Goal: Information Seeking & Learning: Stay updated

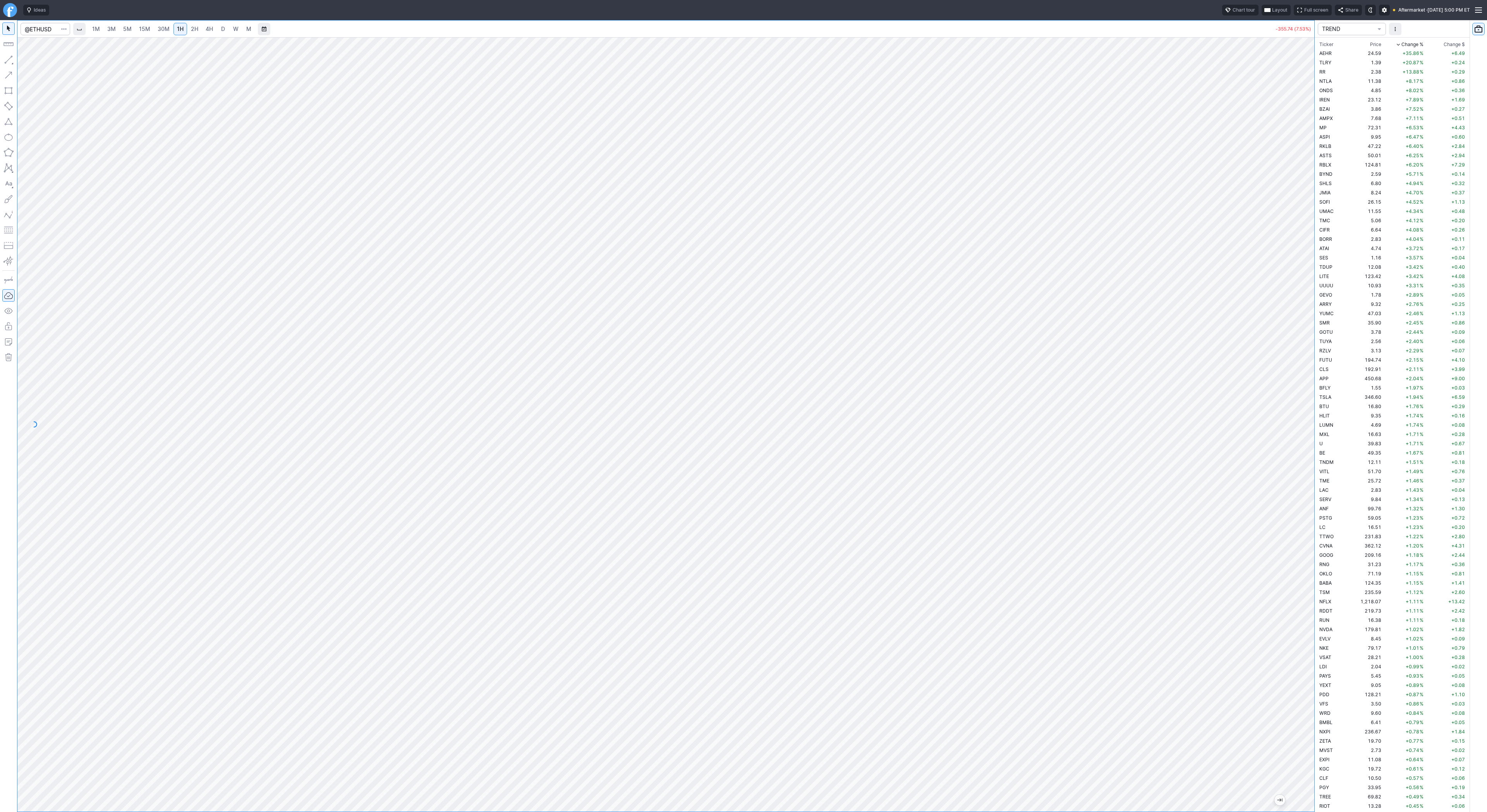
scroll to position [1971, 0]
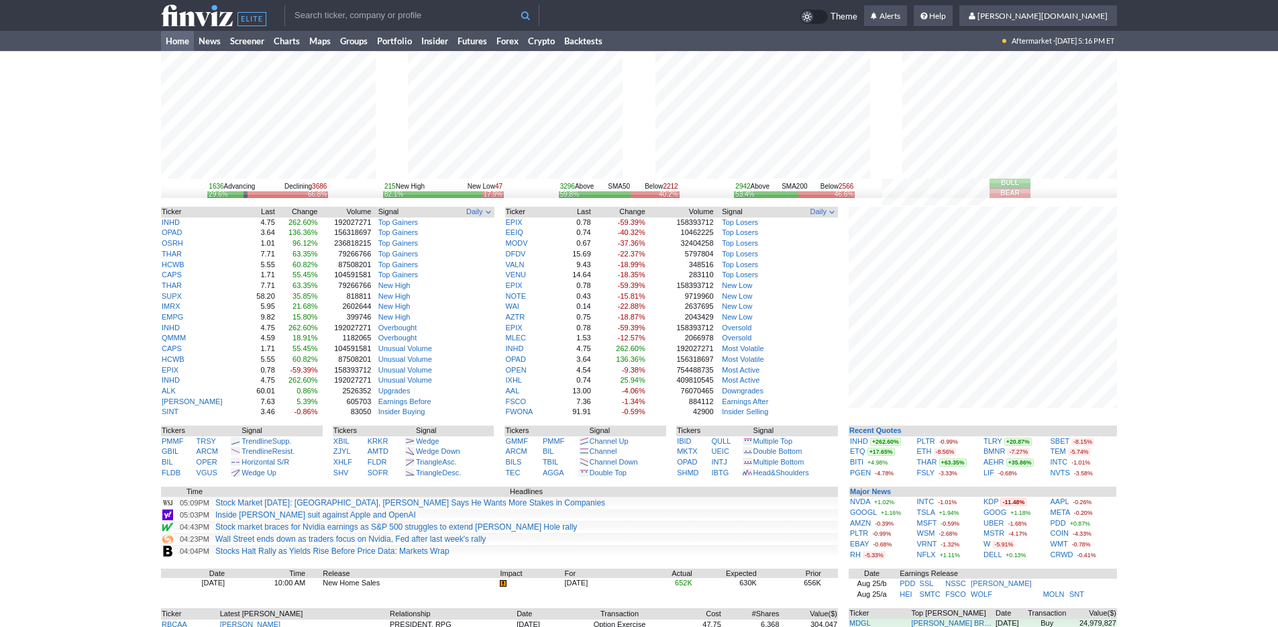
click at [1240, 274] on div "1636 Advancing Declining 3686 29.6% 66.8% 215 New High New Low 47 82.1% 17.9% 3…" at bounding box center [639, 413] width 1278 height 724
click at [78, 116] on div "1636 Advancing Declining 3686 29.6% 66.8% 215 New High New Low 47 82.1% 17.9% 3…" at bounding box center [639, 413] width 1278 height 724
click at [407, 44] on link "Portfolio" at bounding box center [394, 41] width 44 height 20
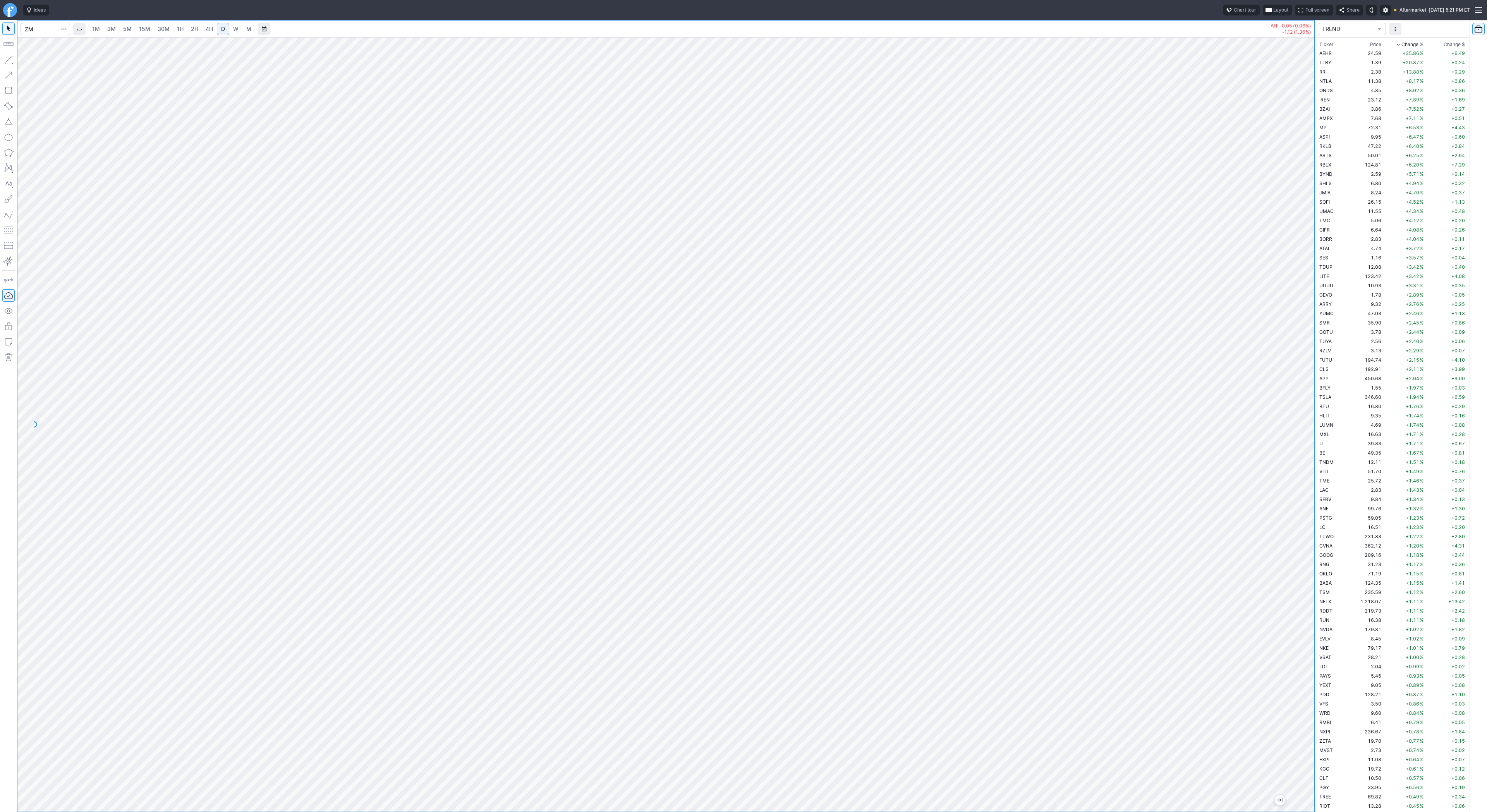
scroll to position [1375, 0]
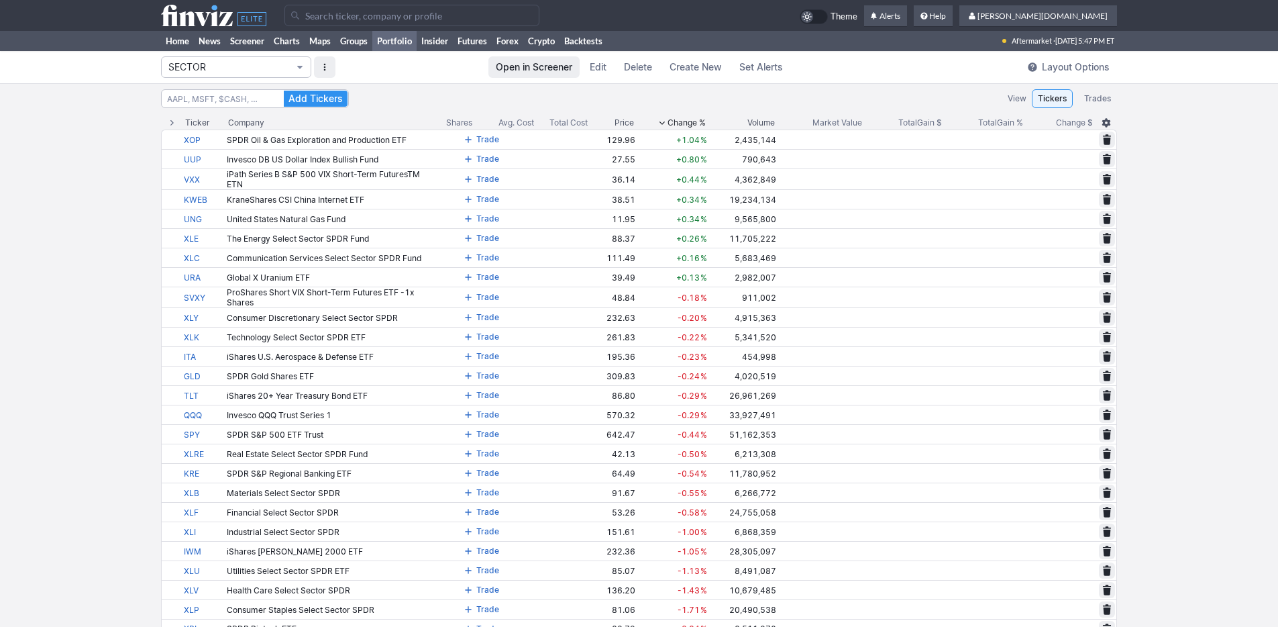
click at [257, 64] on span "SECTOR" at bounding box center [229, 66] width 122 height 13
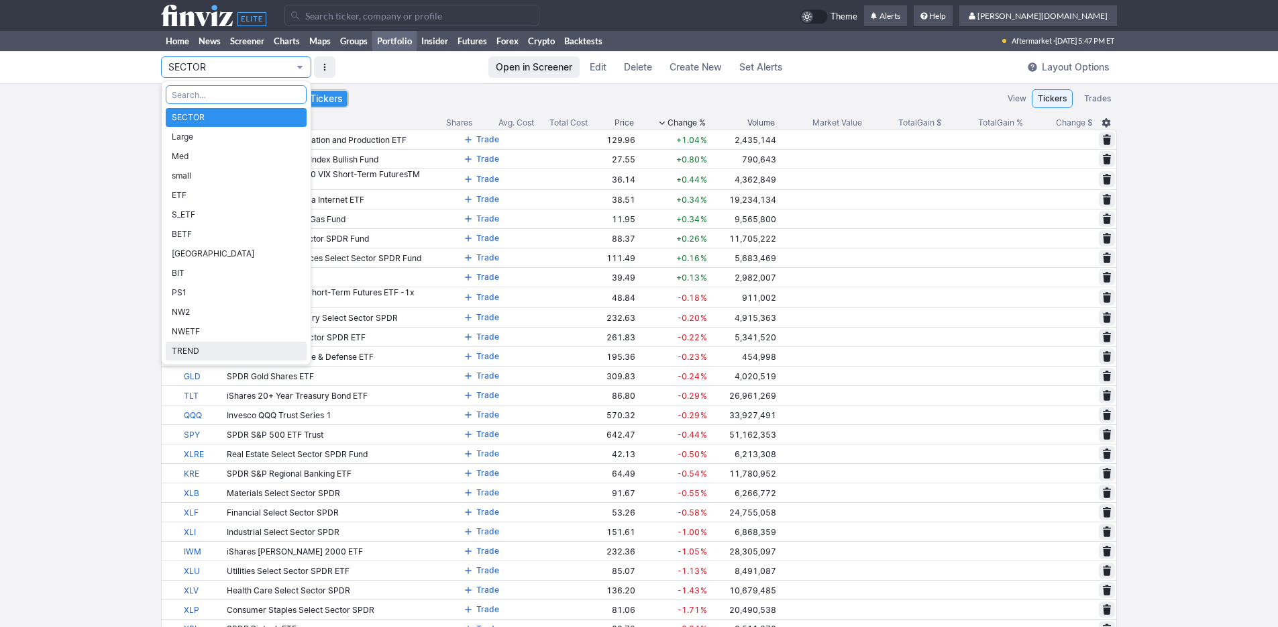
click at [227, 350] on span "TREND" at bounding box center [236, 350] width 129 height 13
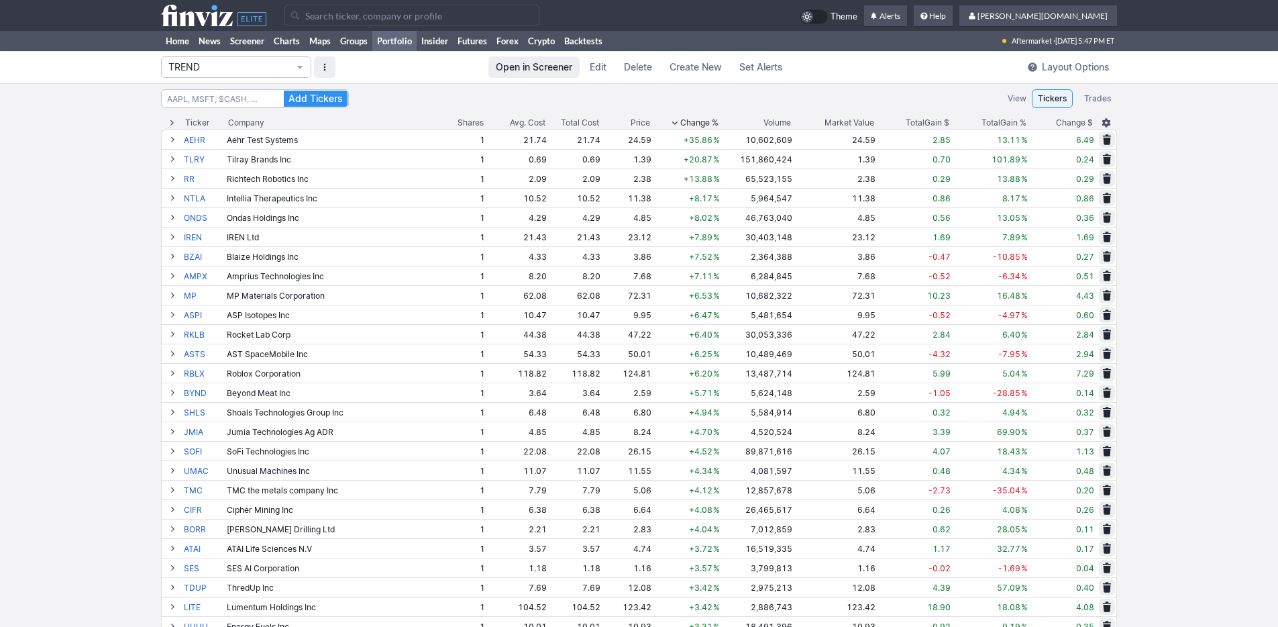
click at [707, 119] on span "Change %" at bounding box center [699, 122] width 38 height 13
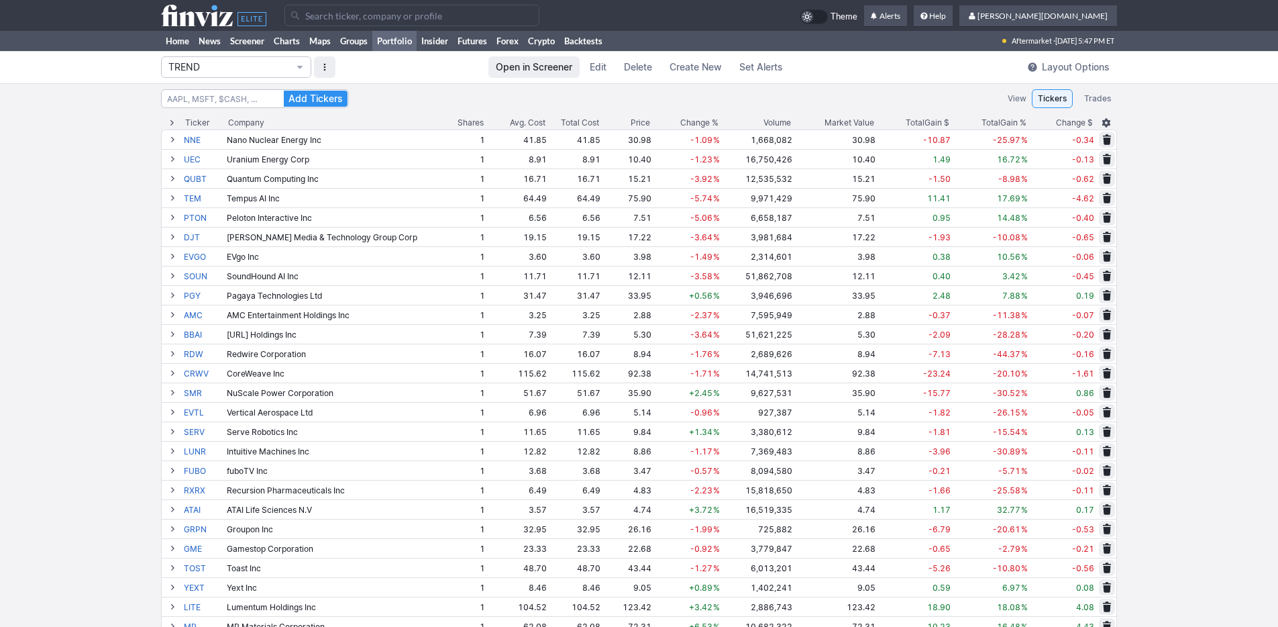
click at [707, 119] on span "Change %" at bounding box center [699, 122] width 38 height 13
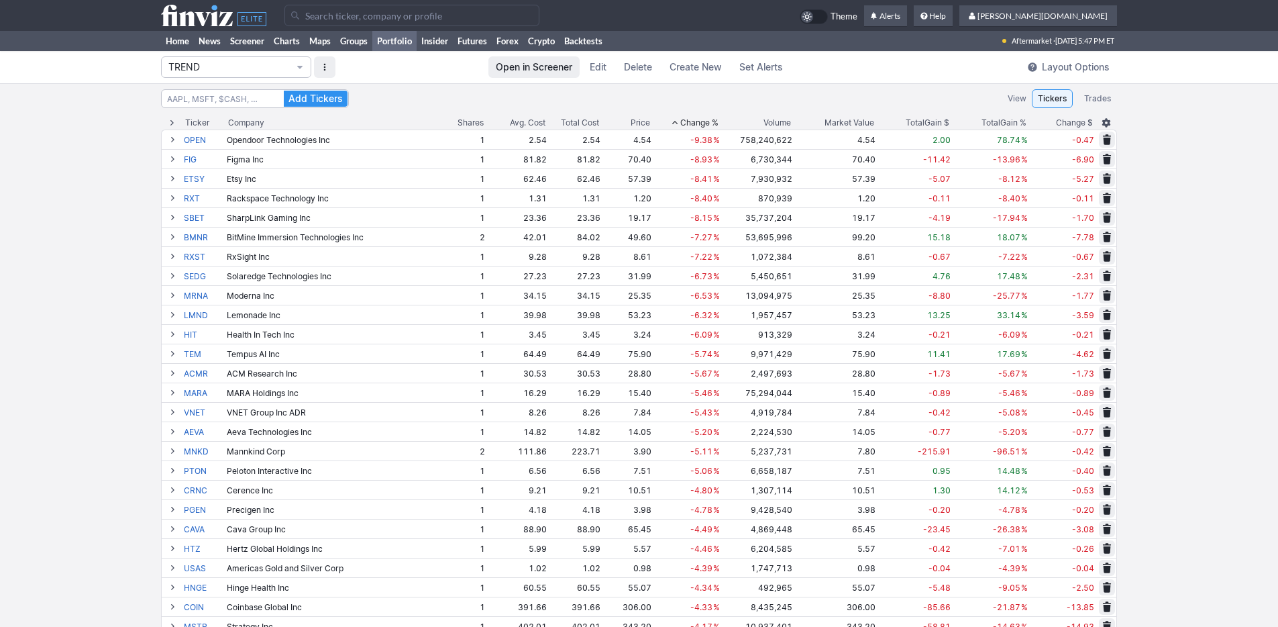
click at [707, 119] on span "Change %" at bounding box center [699, 122] width 38 height 13
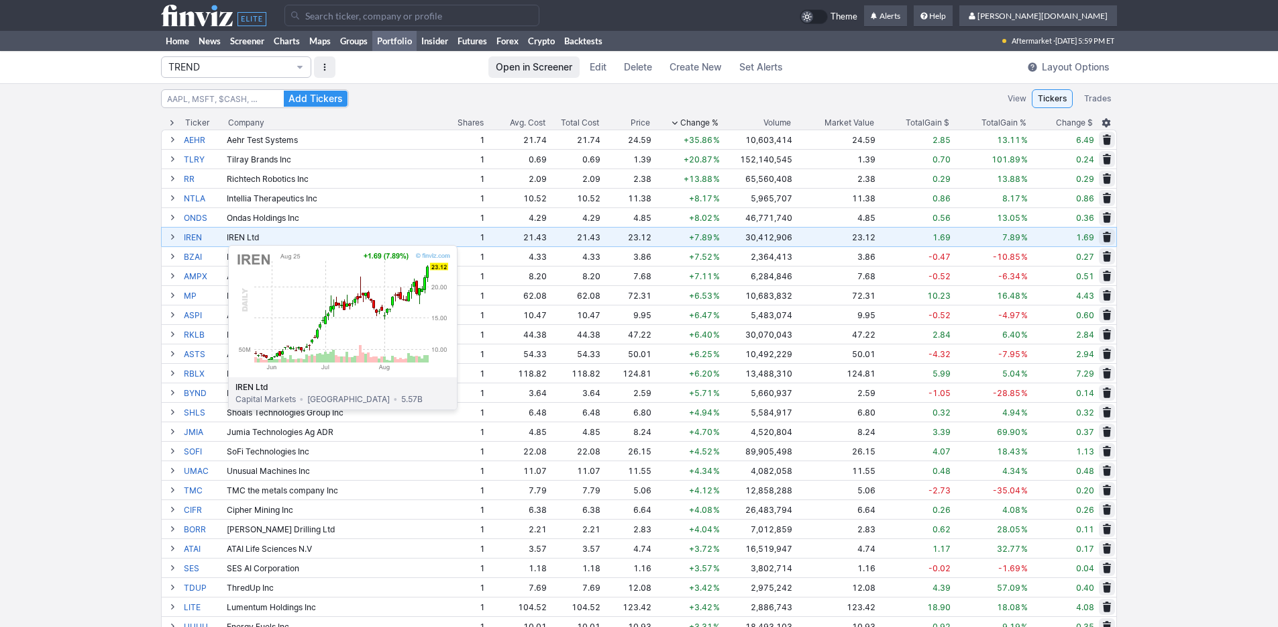
click at [195, 238] on link "IREN" at bounding box center [204, 236] width 40 height 19
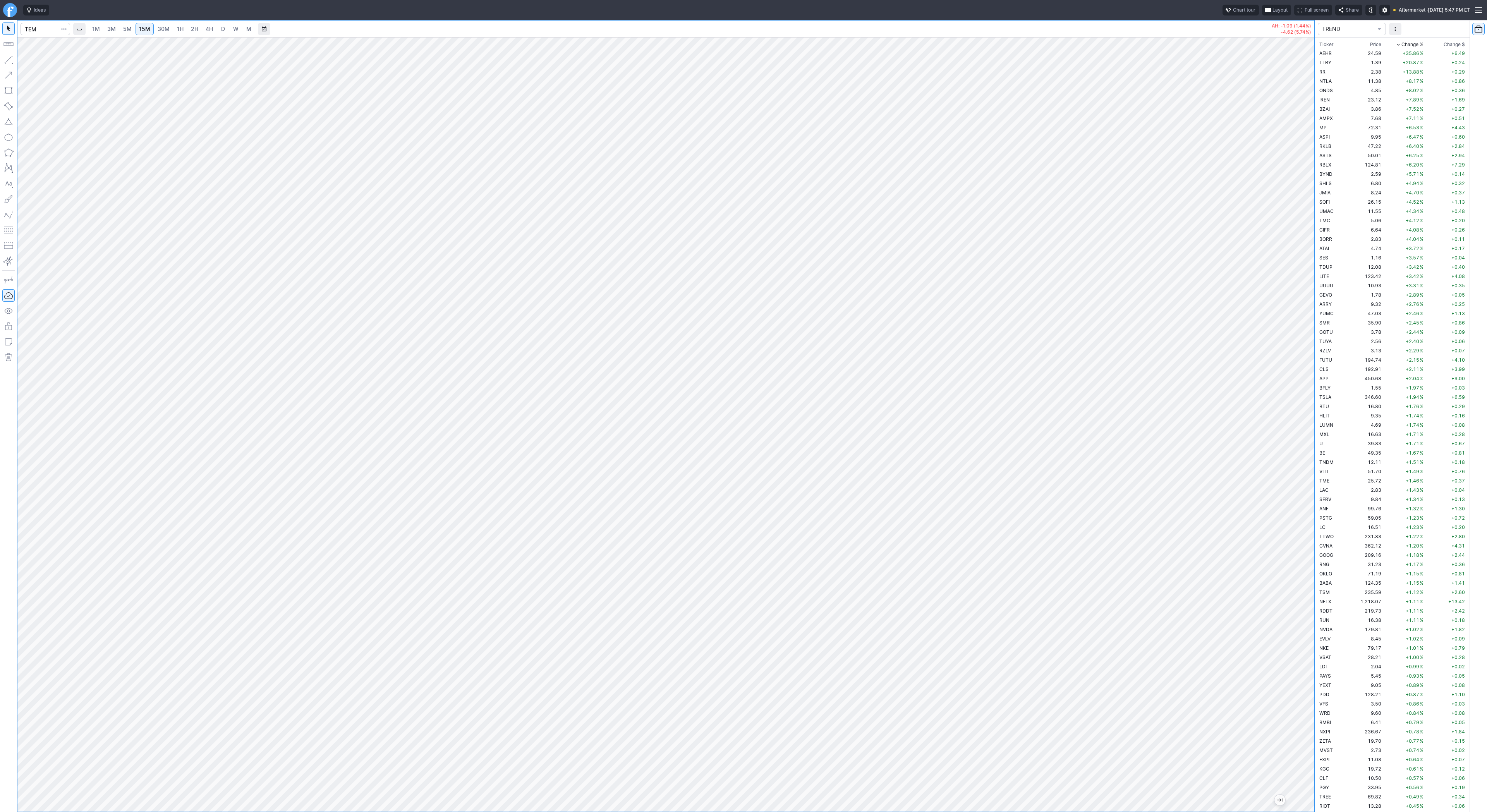
scroll to position [1971, 0]
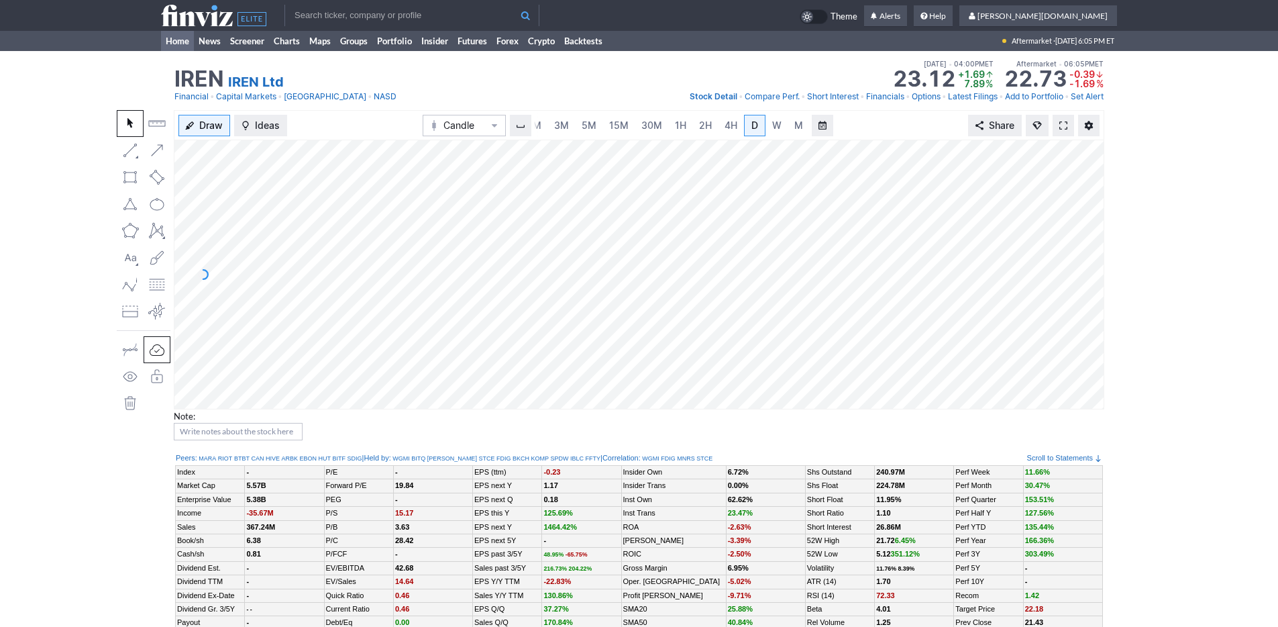
click at [178, 38] on link "Home" at bounding box center [177, 41] width 33 height 20
